Goal: Information Seeking & Learning: Learn about a topic

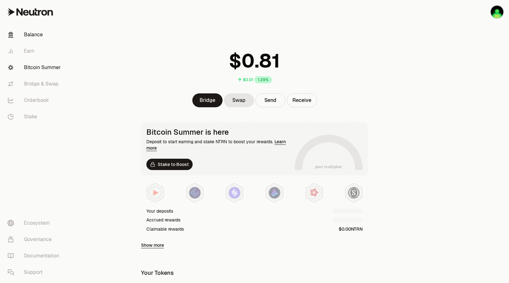
click at [44, 68] on link "Bitcoin Summer" at bounding box center [36, 67] width 66 height 16
